Goal: Task Accomplishment & Management: Complete application form

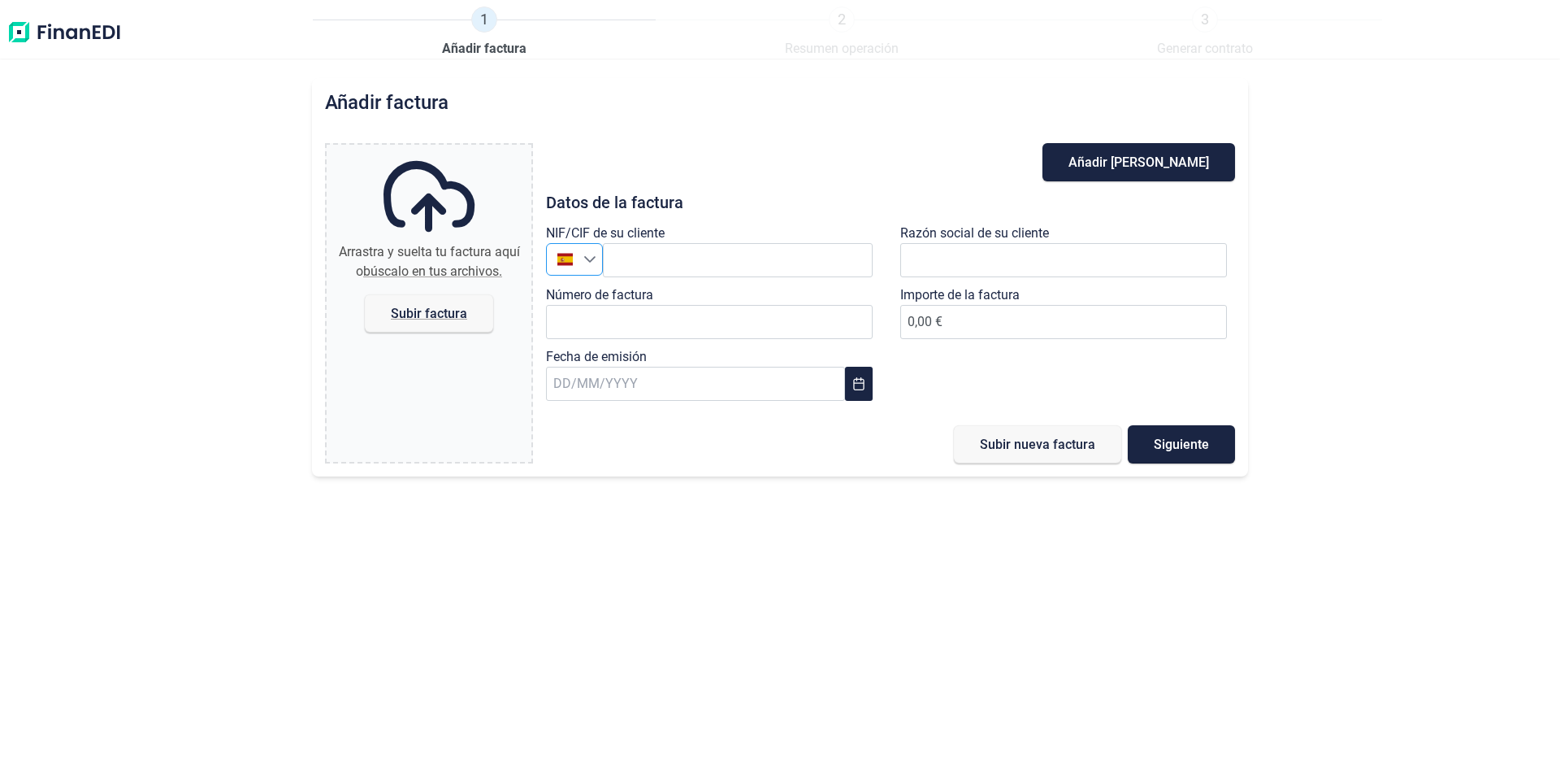
click at [589, 271] on div "Seleccione un país" at bounding box center [593, 259] width 19 height 31
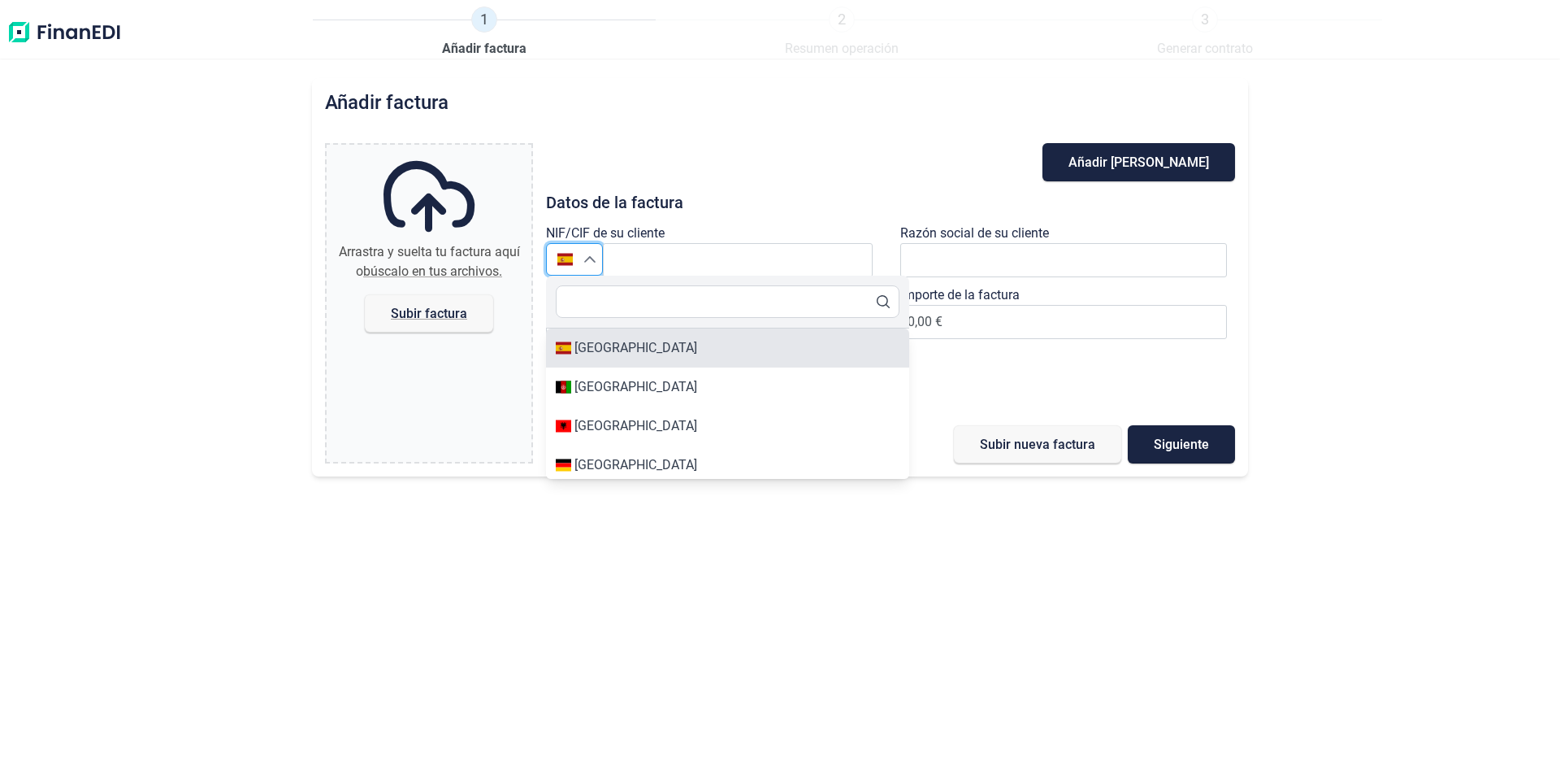
click at [579, 351] on div "España" at bounding box center [636, 348] width 123 height 20
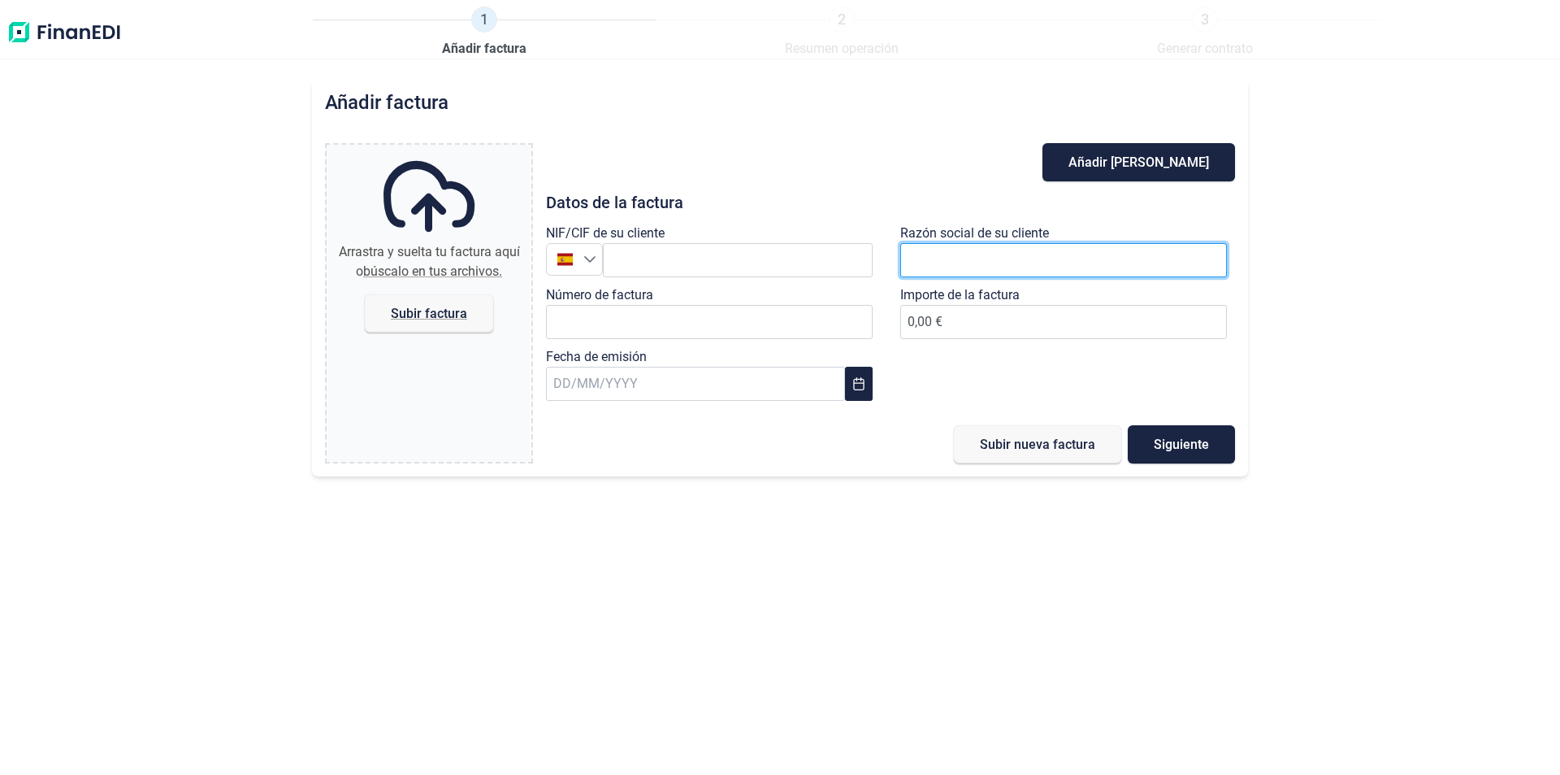
click at [926, 270] on input "text" at bounding box center [1063, 260] width 327 height 34
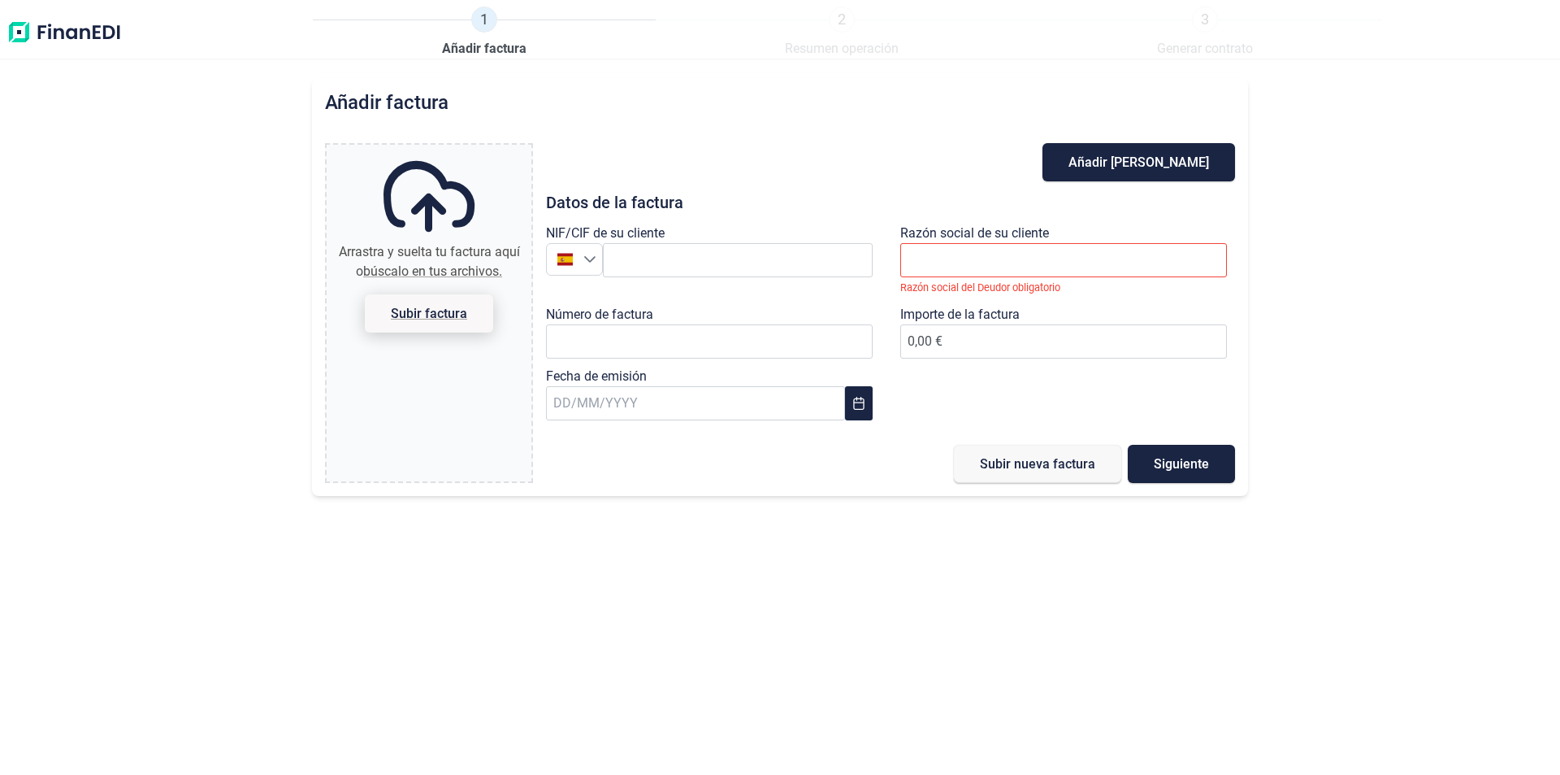
click at [402, 310] on span "Subir factura" at bounding box center [429, 313] width 76 height 12
click at [402, 150] on input "Arrastra y suelta tu factura aquí o búscalo en tus archivos. Subir factura" at bounding box center [429, 147] width 205 height 5
type input "C:\fakepath\1600000056840001.PDF"
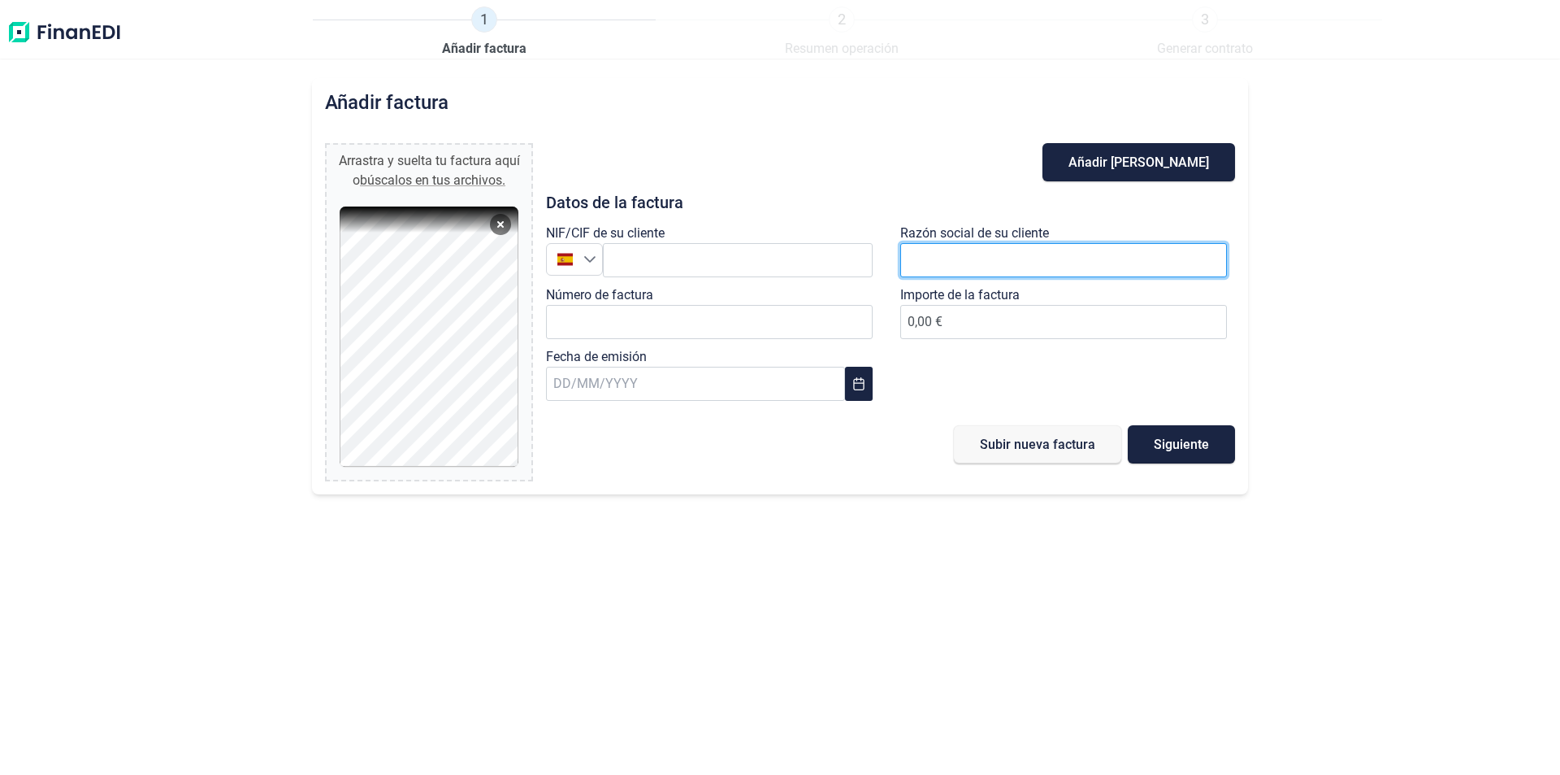
click at [933, 254] on input "text" at bounding box center [1063, 260] width 327 height 34
paste input "EL CORTE INGLES S.A."
type input "EL CORTE INGLES S.A."
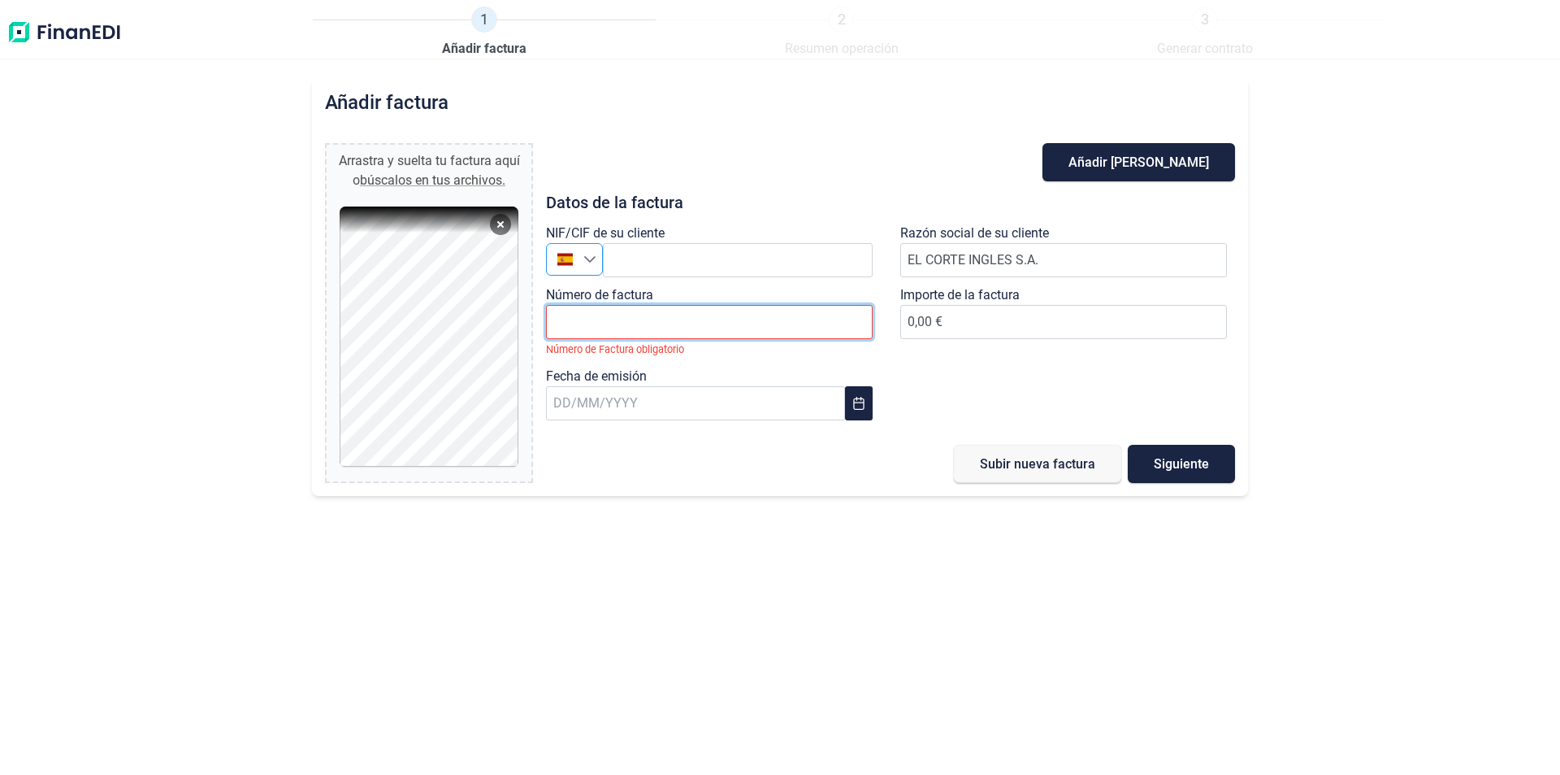
paste input "EC/0000005684"
type input "EC/0000005684"
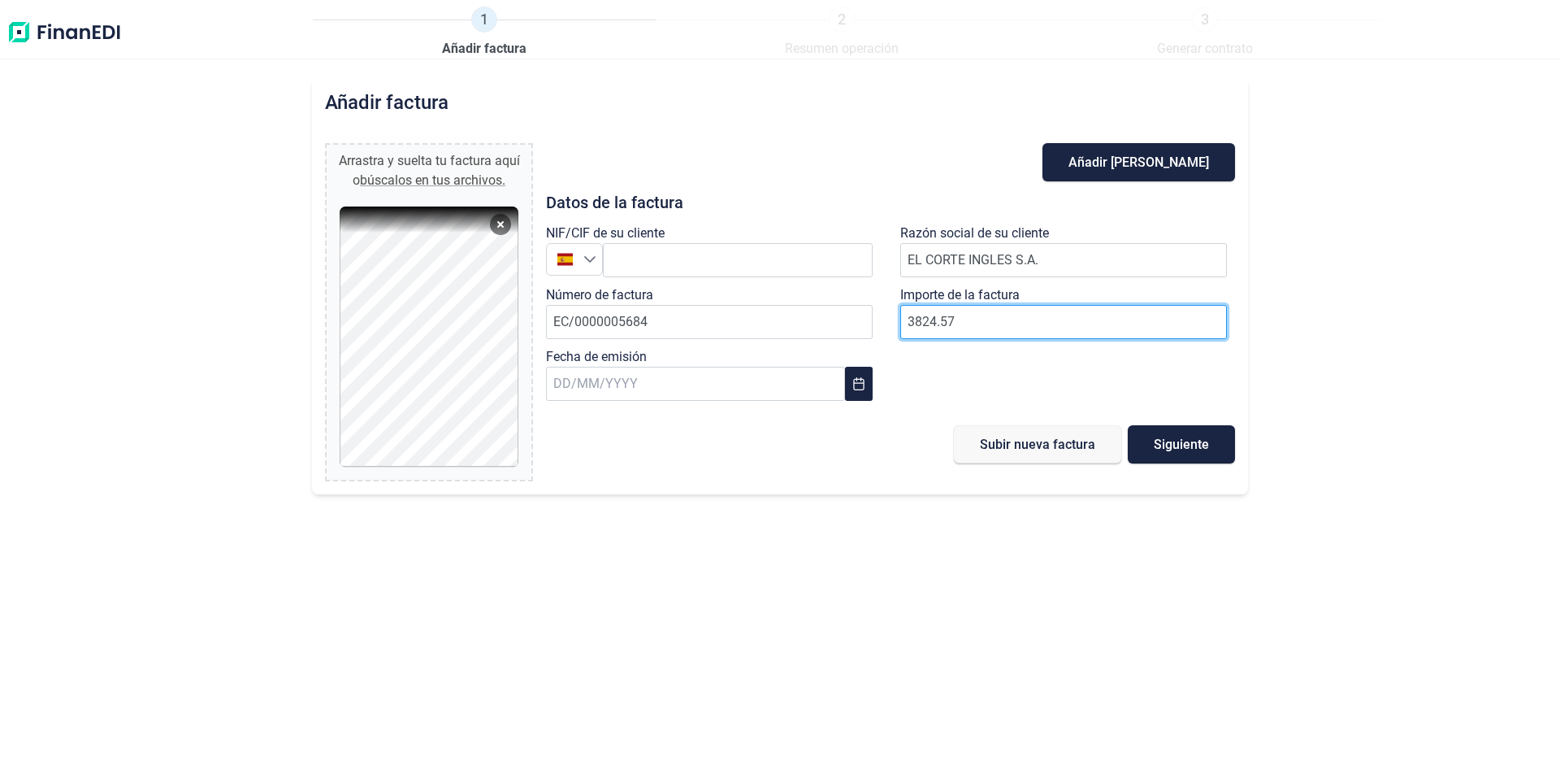
type input "3824.57"
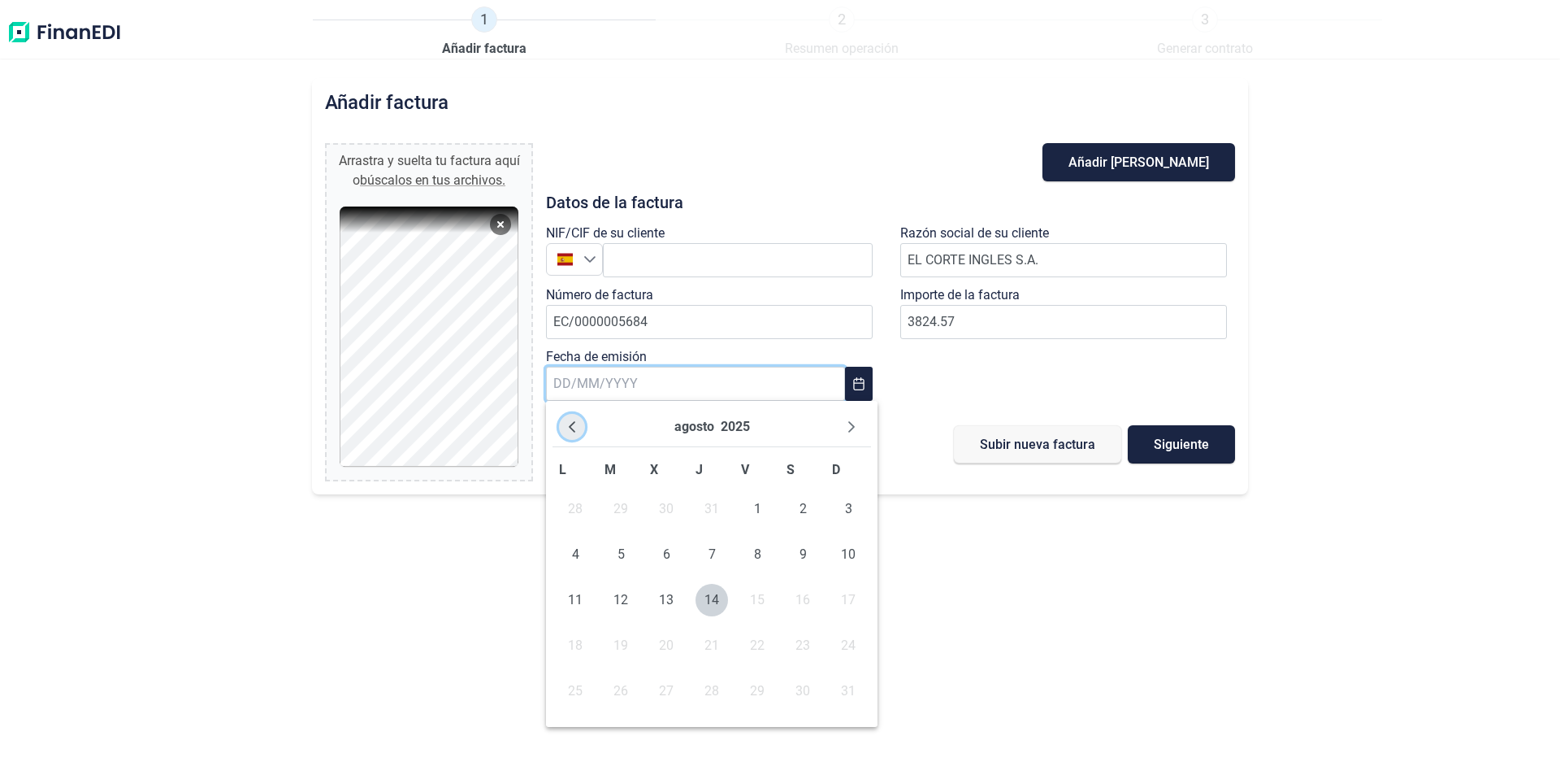
click at [571, 423] on icon "Previous Month" at bounding box center [572, 426] width 13 height 13
click at [757, 554] on span "9" at bounding box center [757, 554] width 33 height 33
click at [1170, 450] on span "Siguiente" at bounding box center [1181, 444] width 55 height 12
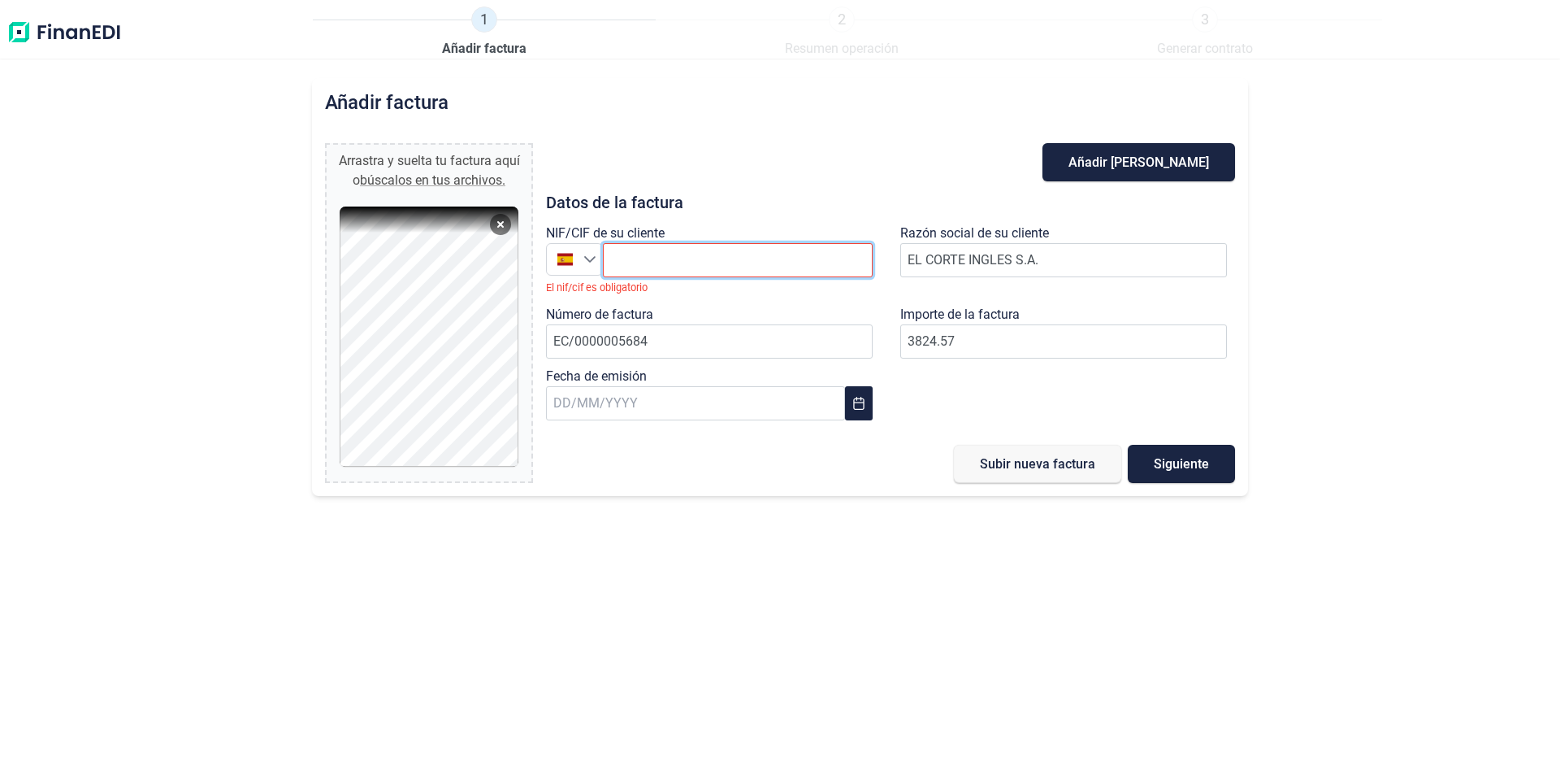
click at [679, 254] on input "text" at bounding box center [738, 260] width 270 height 34
paste input "ESA28017895"
drag, startPoint x: 620, startPoint y: 261, endPoint x: 596, endPoint y: 263, distance: 24.5
click at [596, 263] on div "España ESA28017895" at bounding box center [709, 260] width 327 height 34
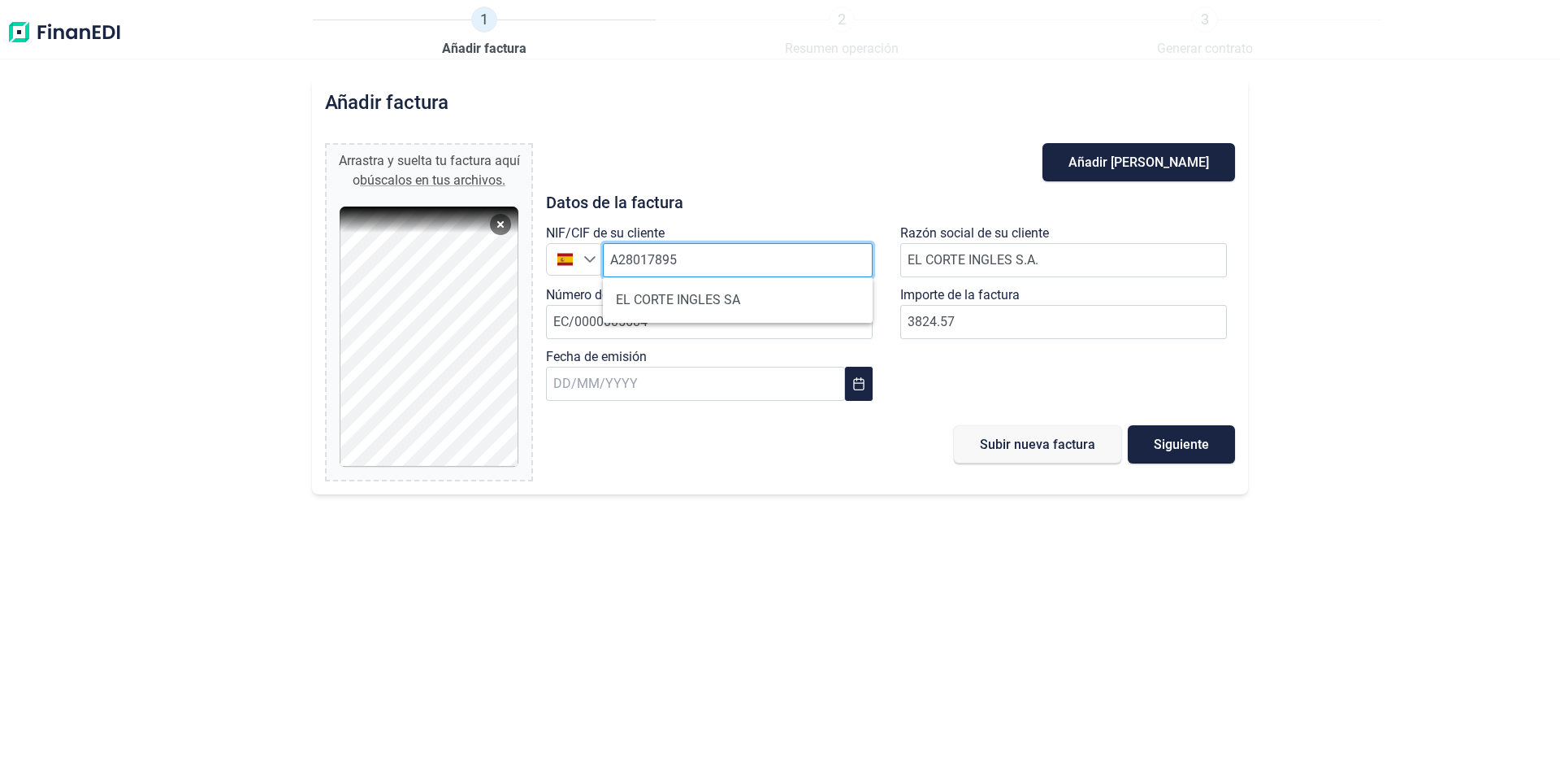
type input "A28017895"
click at [1218, 469] on div "Añadir pagaré Datos de la factura NIF/CIF de su cliente España A28017895 Razón …" at bounding box center [890, 312] width 689 height 338
click at [1216, 447] on button "Siguiente" at bounding box center [1181, 444] width 107 height 38
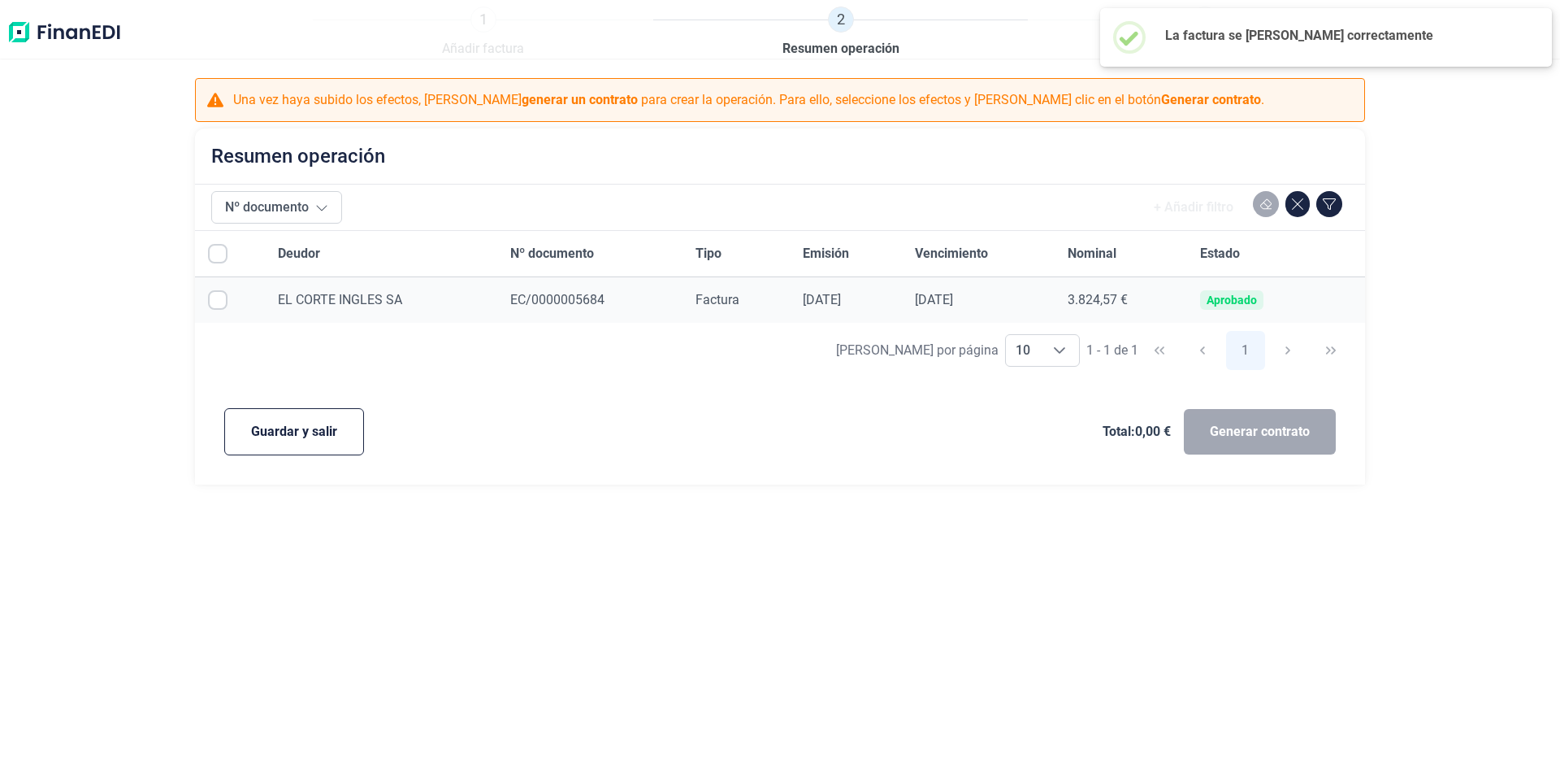
checkbox input "true"
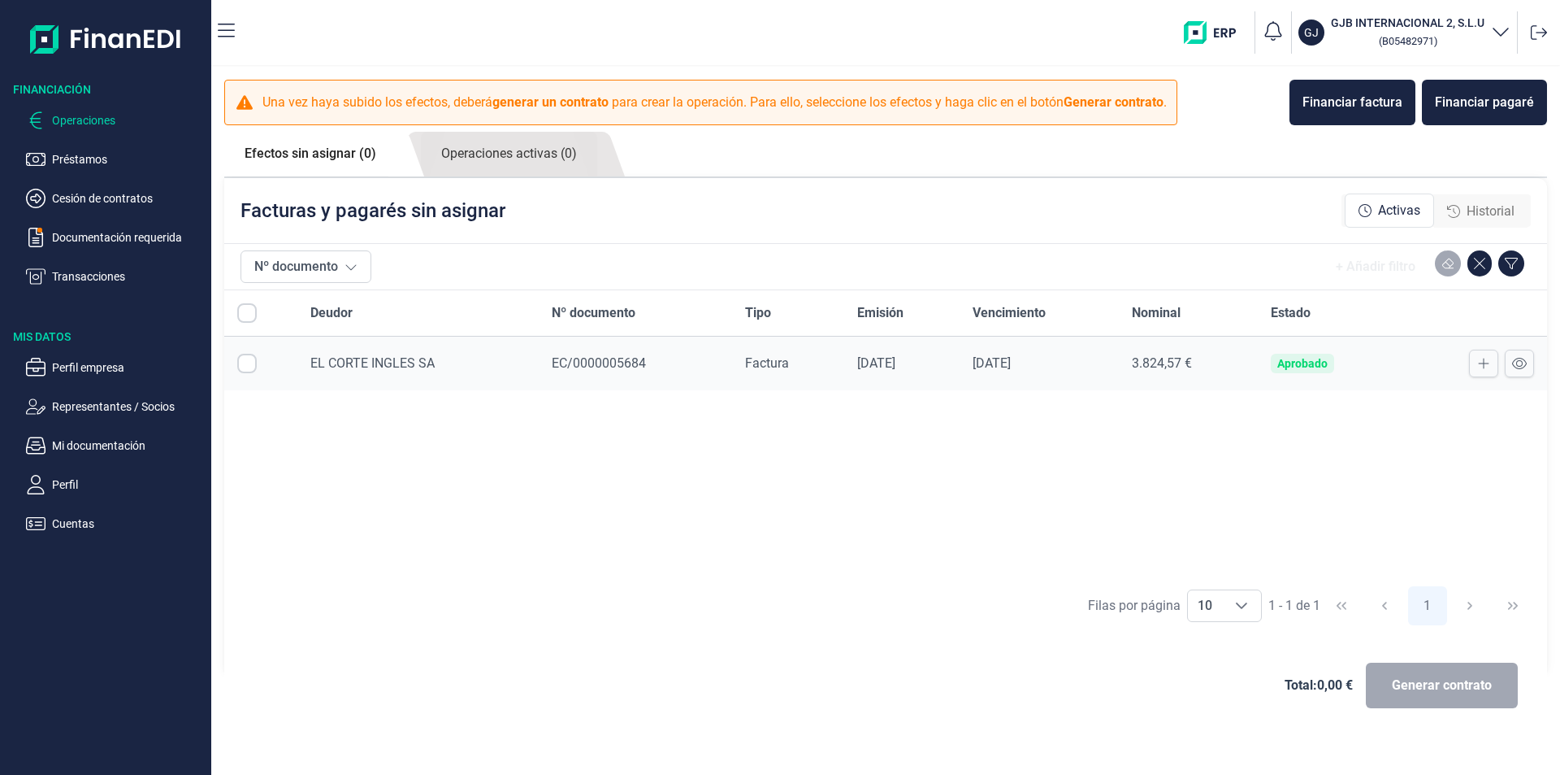
checkbox input "true"
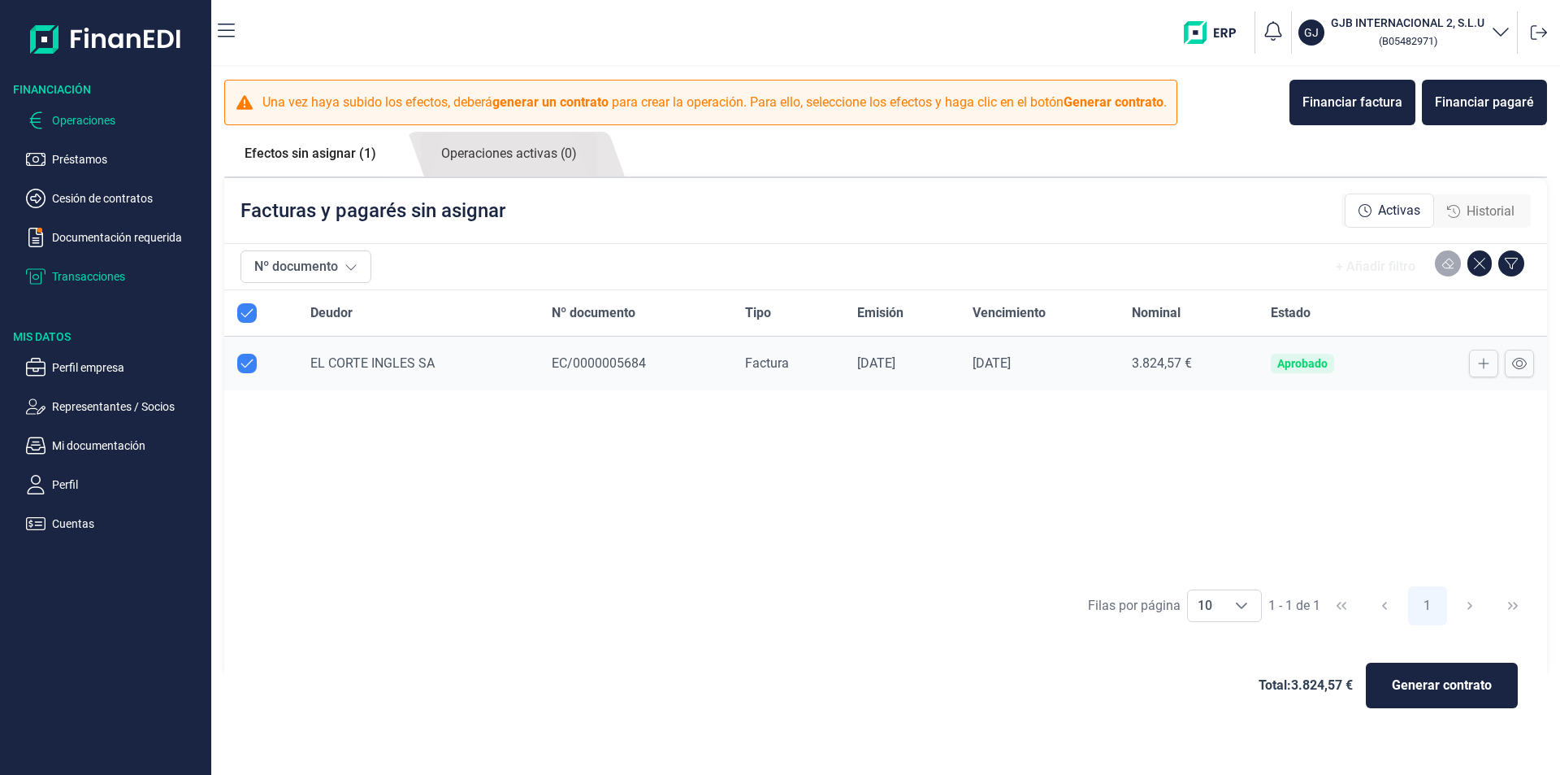
click at [119, 273] on p "Transacciones" at bounding box center [128, 277] width 153 height 20
